Goal: Information Seeking & Learning: Find specific fact

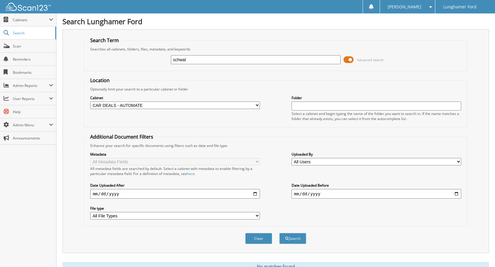
drag, startPoint x: 201, startPoint y: 58, endPoint x: 111, endPoint y: 60, distance: 90.2
click at [123, 62] on div "schwal Advanced Search" at bounding box center [275, 60] width 376 height 16
type input "[PERSON_NAME]"
click at [291, 237] on button "Search" at bounding box center [292, 238] width 27 height 11
drag, startPoint x: 200, startPoint y: 60, endPoint x: 136, endPoint y: 76, distance: 66.8
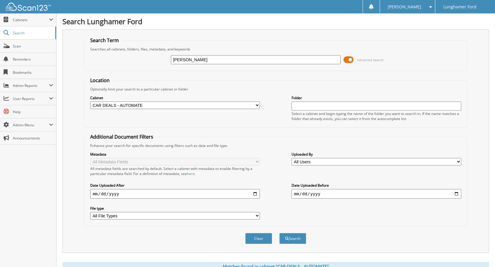
click at [136, 76] on form "Search Term Searches all cabinets, folders, files, metadata, and keywords [GEOG…" at bounding box center [275, 143] width 383 height 213
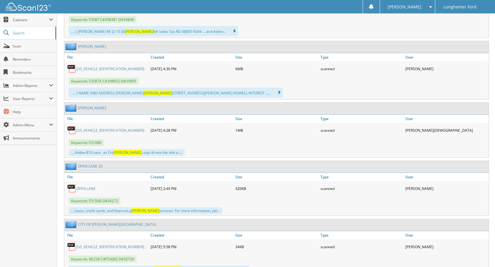
scroll to position [269, 0]
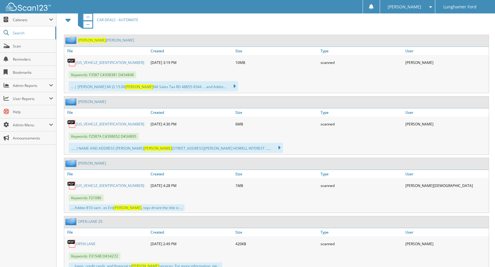
click at [102, 62] on link "1FMUK8KH9SGB09821" at bounding box center [110, 62] width 68 height 5
click at [27, 33] on span "Search" at bounding box center [32, 32] width 39 height 5
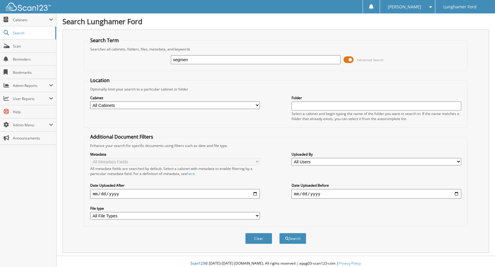
type input "segmen"
drag, startPoint x: 133, startPoint y: 106, endPoint x: 129, endPoint y: 108, distance: 3.9
click at [133, 106] on select "All Cabinets ACCOUNTS PAYABLE ACCOUNTS RECEIVABLE ACH BANK REC CAR DEALS - AUTO…" at bounding box center [175, 105] width 170 height 7
select select "42315"
click at [90, 102] on select "All Cabinets ACCOUNTS PAYABLE ACCOUNTS RECEIVABLE ACH BANK REC CAR DEALS - AUTO…" at bounding box center [175, 105] width 170 height 7
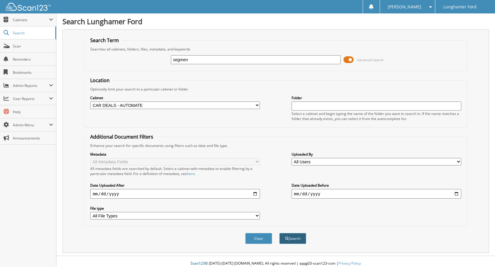
click at [283, 237] on button "Search" at bounding box center [292, 238] width 27 height 11
